Goal: Use online tool/utility: Utilize a website feature to perform a specific function

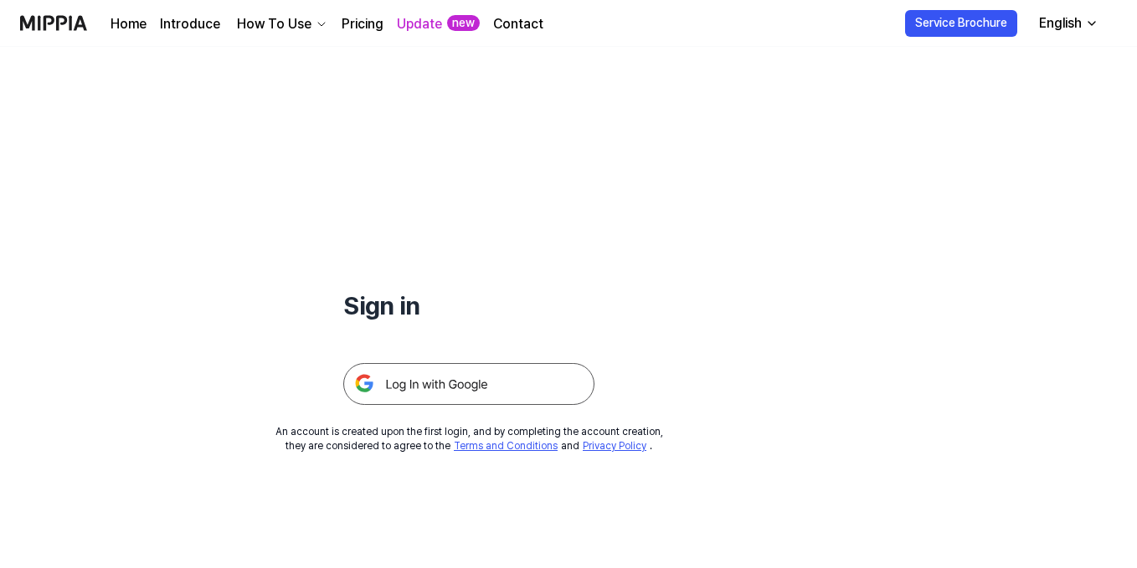
click at [422, 386] on img at bounding box center [468, 384] width 251 height 42
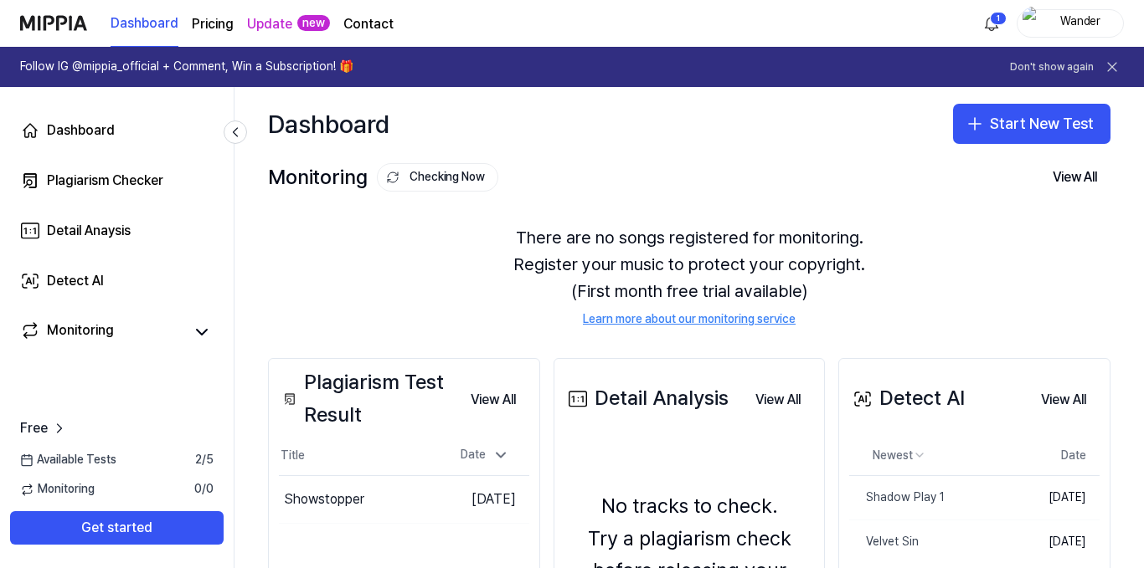
click at [79, 256] on div "Dashboard Plagiarism Checker Detail Anaysis Detect AI Monitoring" at bounding box center [117, 231] width 234 height 288
click at [77, 278] on div "Detect AI" at bounding box center [75, 281] width 57 height 20
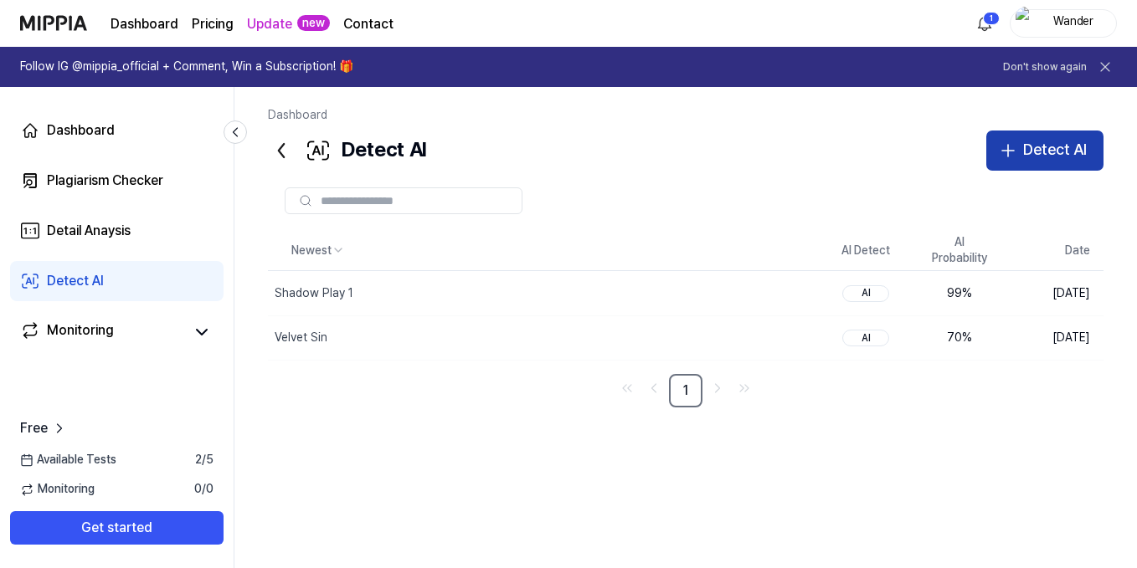
click at [1057, 147] on div "Detect AI" at bounding box center [1055, 150] width 64 height 24
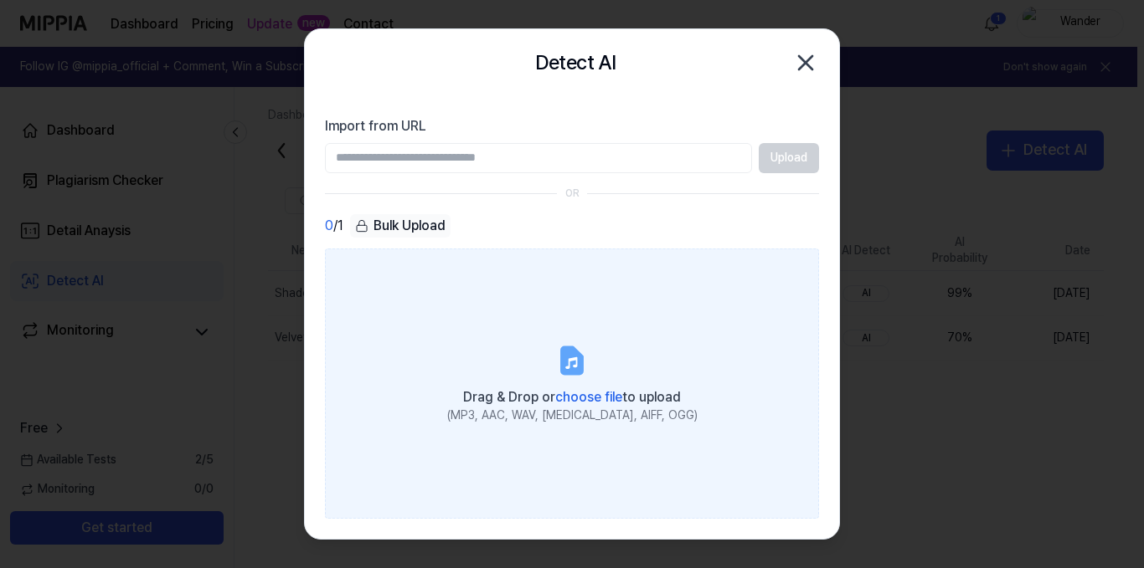
click at [599, 397] on span "choose file" at bounding box center [588, 397] width 67 height 16
click at [0, 0] on input "Drag & Drop or choose file to upload (MP3, AAC, WAV, [MEDICAL_DATA], AIFF, OGG)" at bounding box center [0, 0] width 0 height 0
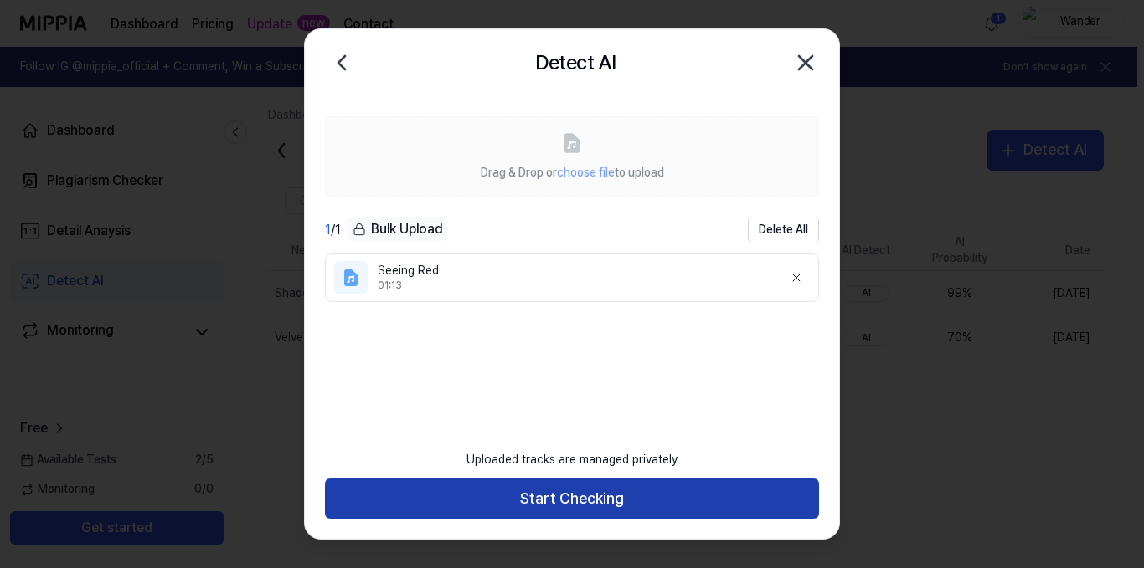
click at [580, 488] on button "Start Checking" at bounding box center [572, 499] width 494 height 40
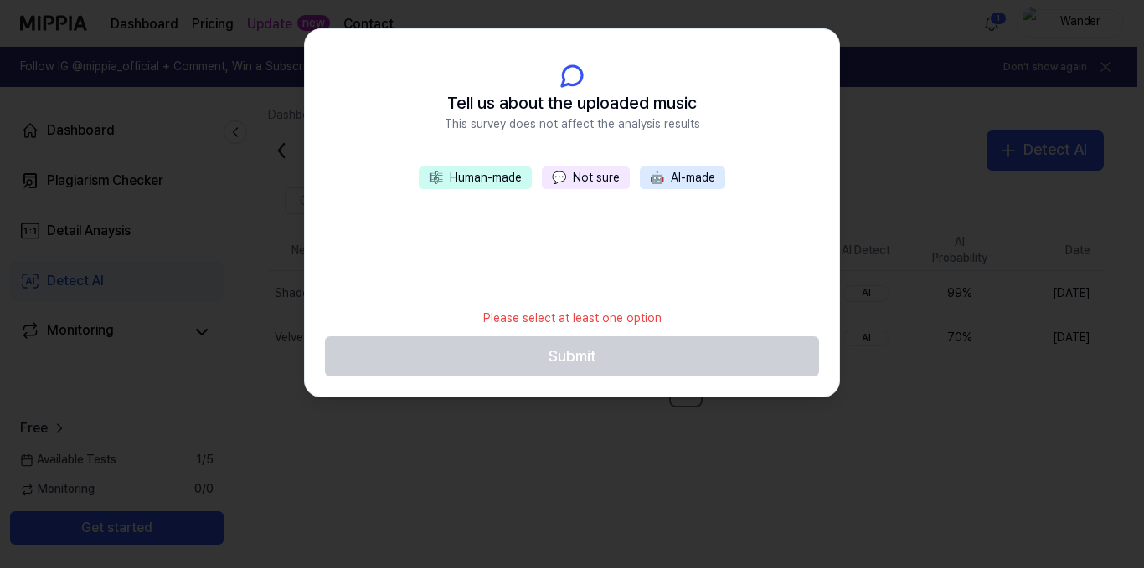
click at [566, 174] on span "💬" at bounding box center [559, 177] width 14 height 13
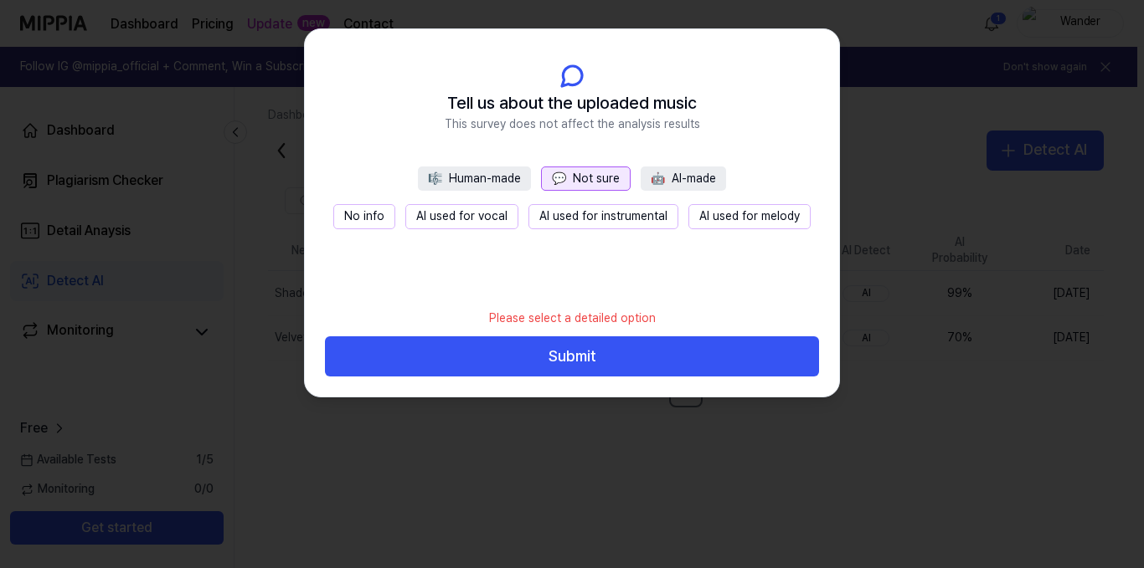
click at [566, 176] on span "💬" at bounding box center [559, 178] width 14 height 13
click at [568, 356] on button "Submit" at bounding box center [572, 357] width 494 height 40
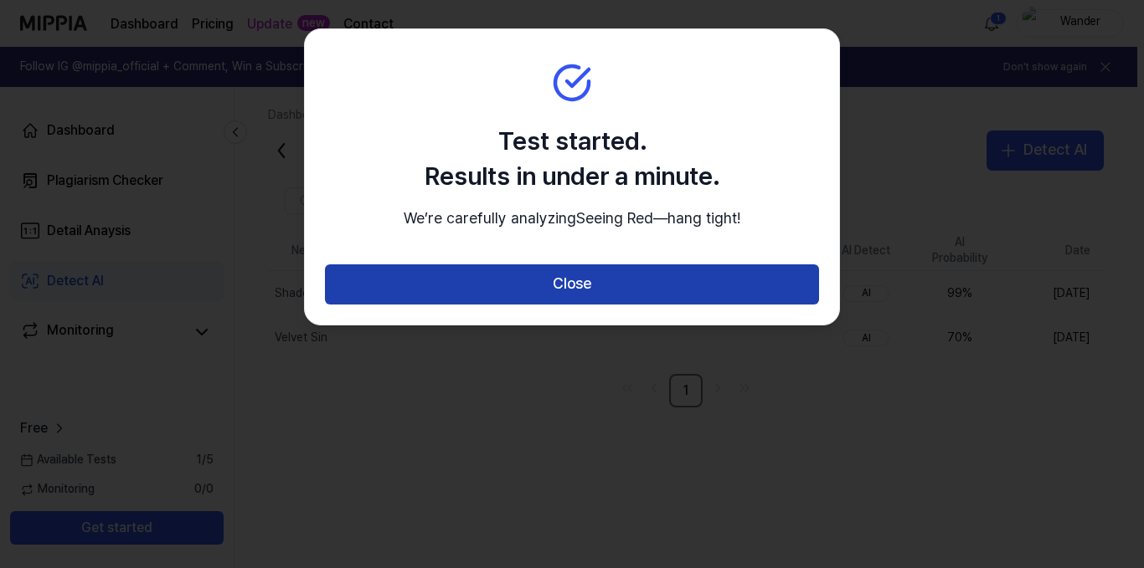
click at [568, 305] on button "Close" at bounding box center [572, 285] width 494 height 40
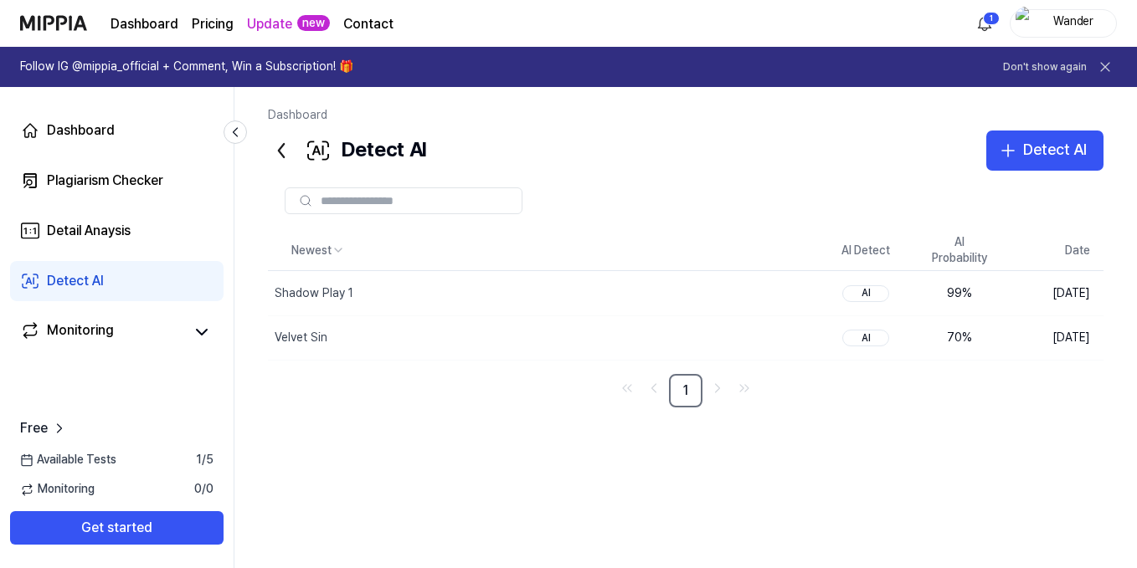
click at [1106, 70] on icon at bounding box center [1105, 67] width 17 height 17
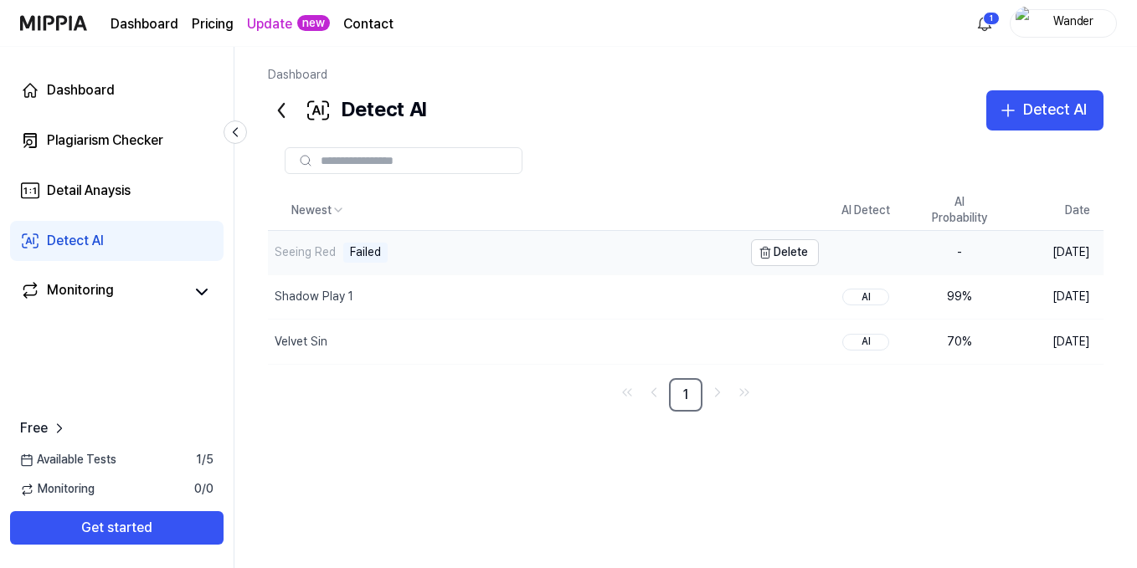
click at [373, 245] on div "Failed" at bounding box center [365, 253] width 44 height 20
click at [355, 254] on div "Failed" at bounding box center [365, 253] width 44 height 20
click at [789, 249] on button "Delete" at bounding box center [785, 252] width 68 height 27
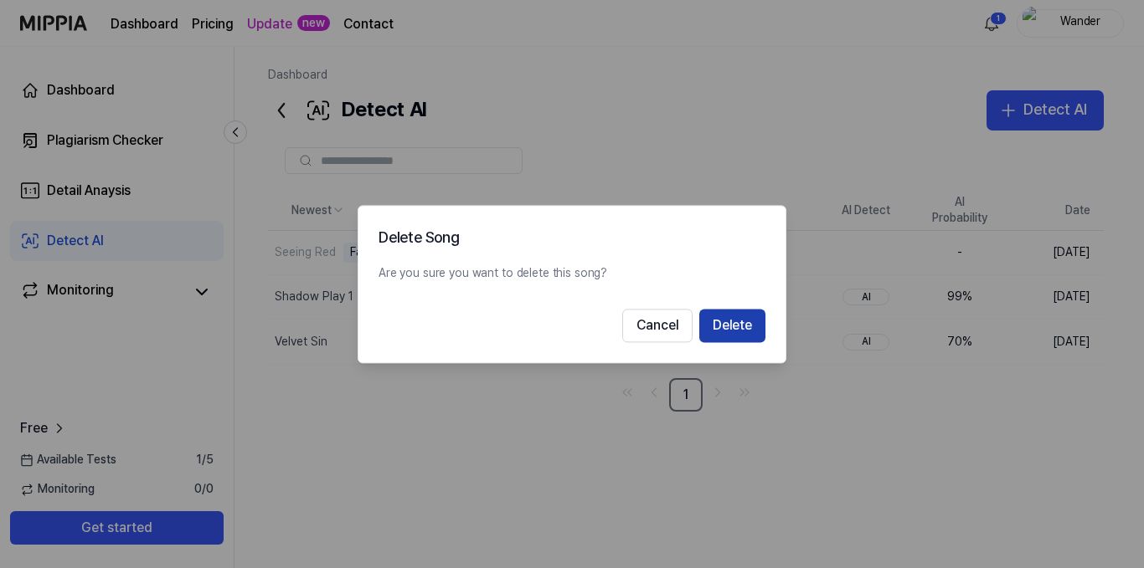
click at [749, 315] on button "Delete" at bounding box center [732, 325] width 66 height 33
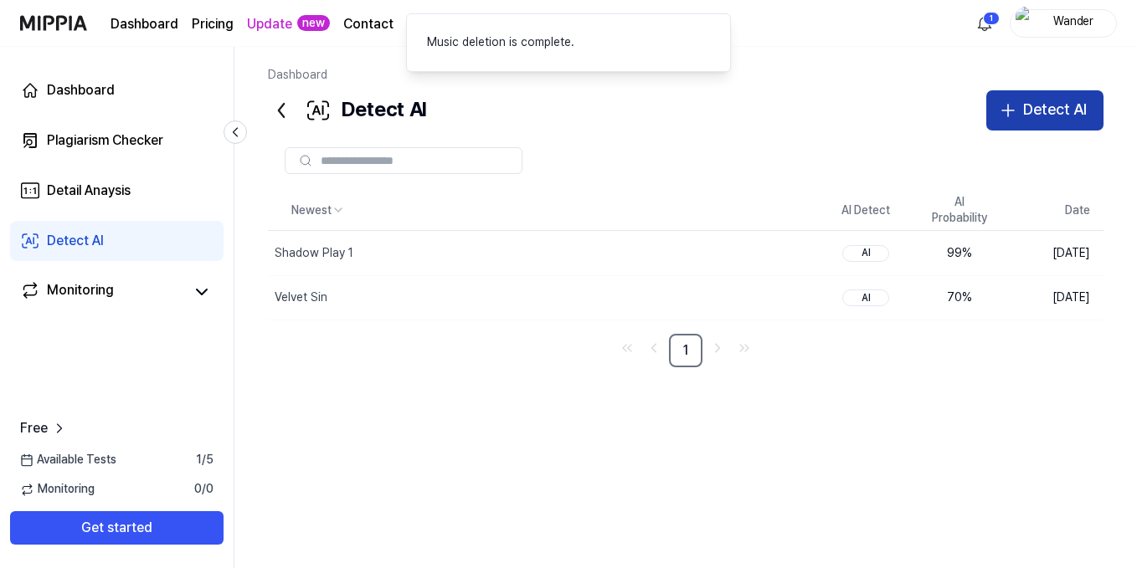
click at [1041, 115] on div "Detect AI" at bounding box center [1055, 110] width 64 height 24
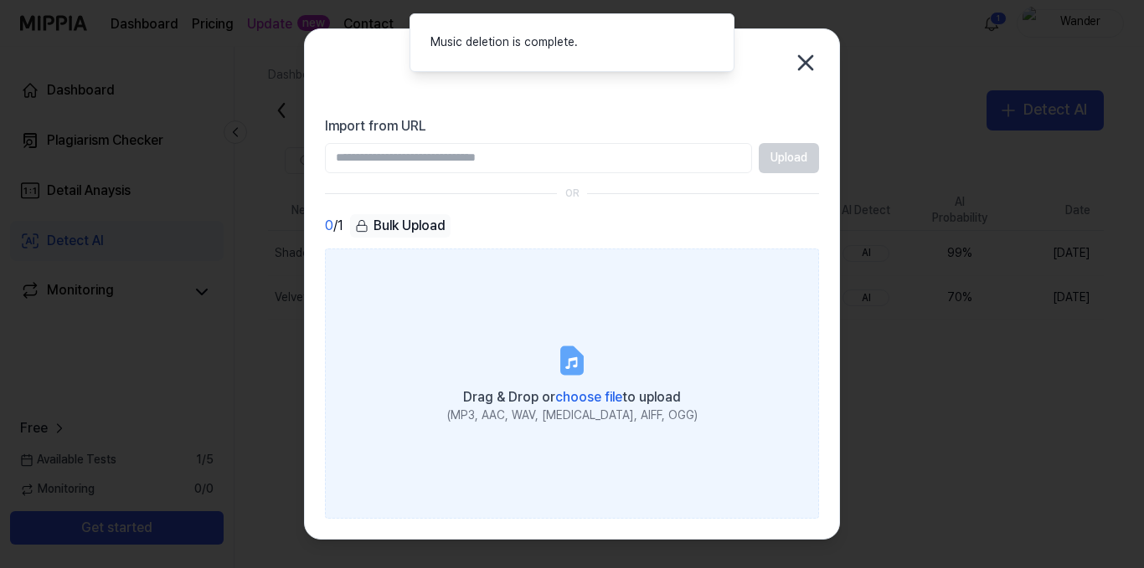
click at [608, 347] on label "Drag & Drop or choose file to upload (MP3, AAC, WAV, [MEDICAL_DATA], AIFF, OGG)" at bounding box center [572, 384] width 494 height 270
click at [0, 0] on input "Drag & Drop or choose file to upload (MP3, AAC, WAV, [MEDICAL_DATA], AIFF, OGG)" at bounding box center [0, 0] width 0 height 0
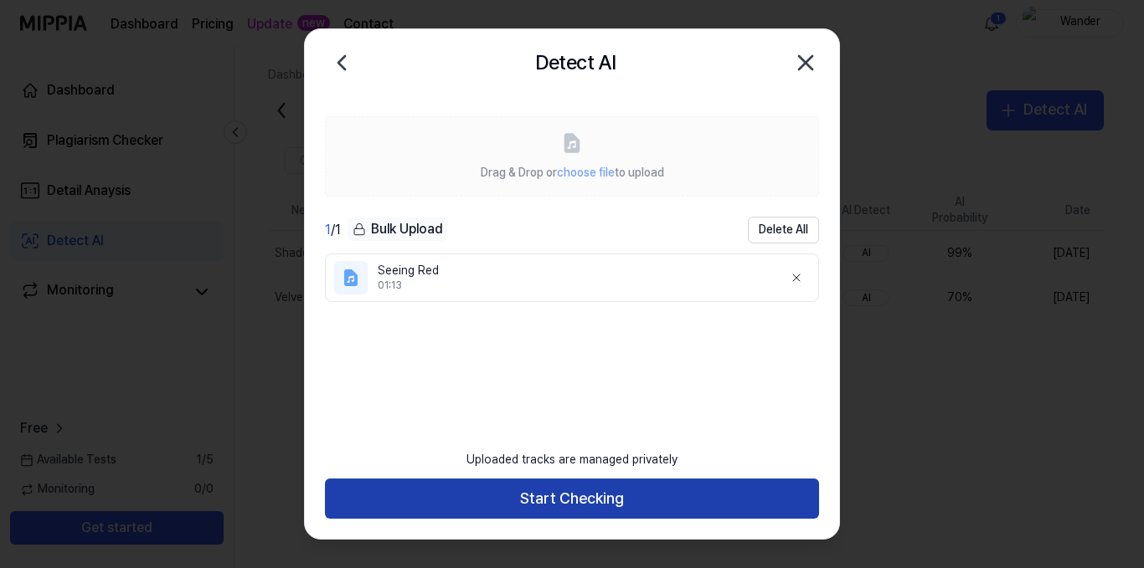
click at [590, 487] on button "Start Checking" at bounding box center [572, 499] width 494 height 40
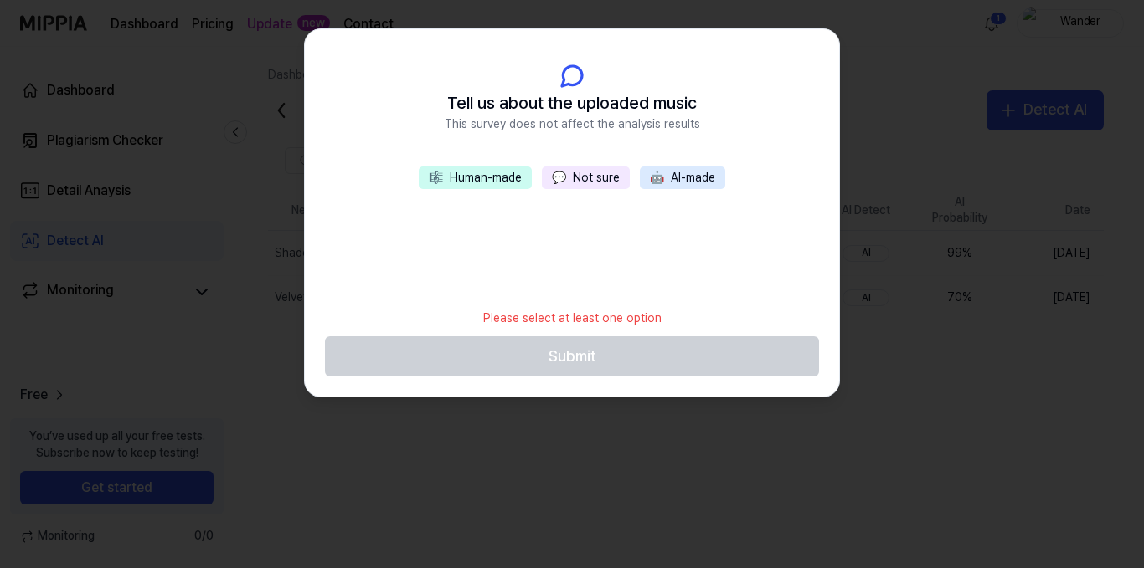
click at [588, 172] on button "💬 Not sure" at bounding box center [586, 178] width 88 height 23
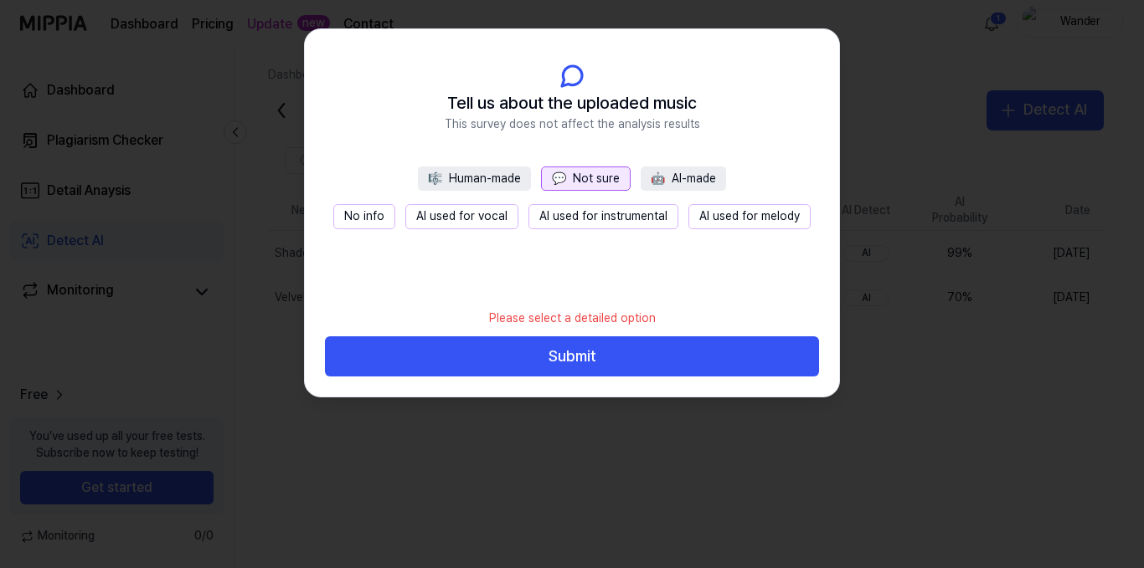
click at [372, 214] on button "No info" at bounding box center [364, 216] width 62 height 25
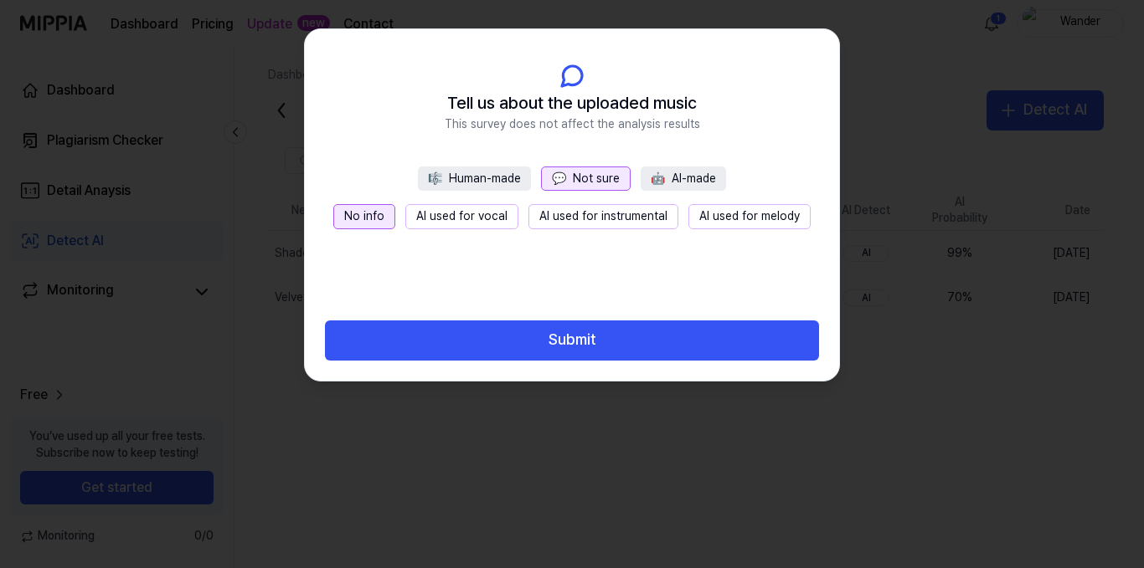
click at [506, 352] on button "Submit" at bounding box center [572, 341] width 494 height 40
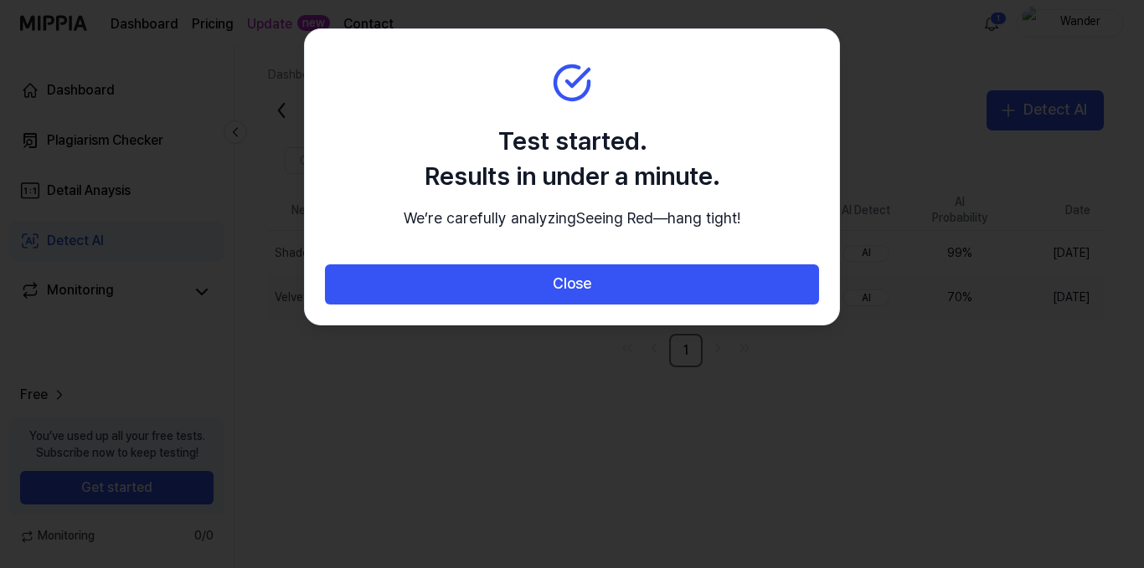
click at [545, 299] on button "Close" at bounding box center [572, 285] width 494 height 40
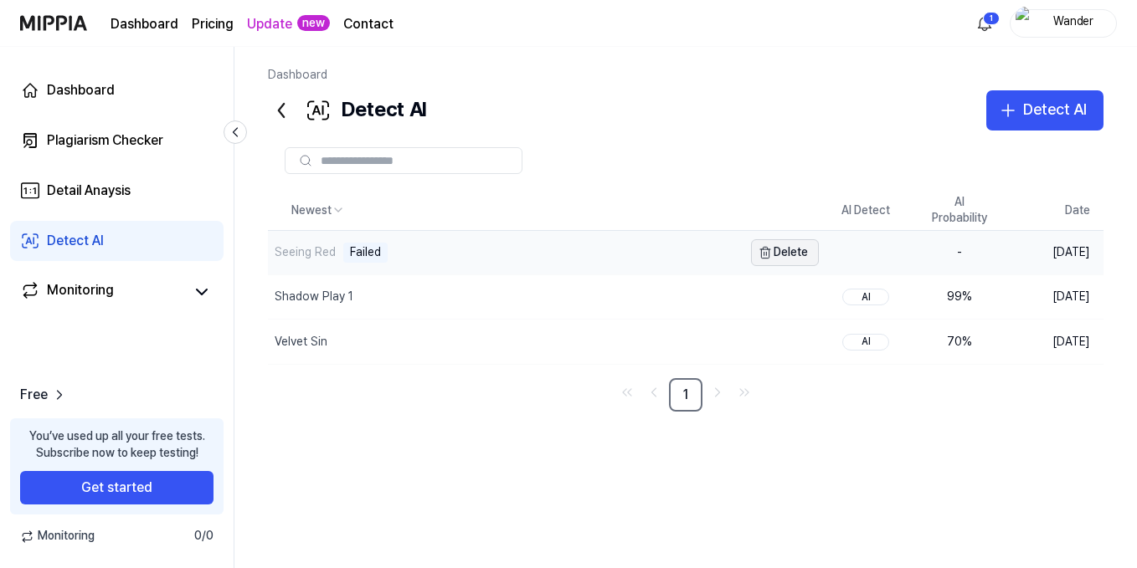
click at [779, 249] on button "Delete" at bounding box center [785, 252] width 68 height 27
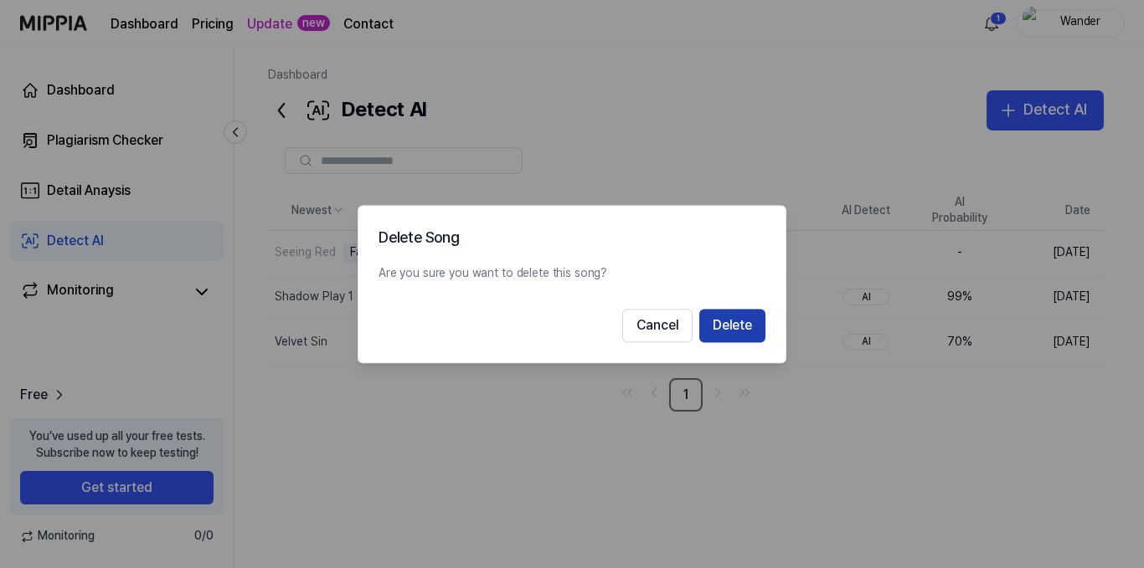
click at [721, 325] on button "Delete" at bounding box center [732, 325] width 66 height 33
